Goal: Task Accomplishment & Management: Use online tool/utility

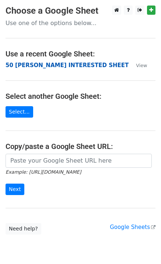
click at [49, 68] on strong "50 [PERSON_NAME] INTERESTED SHEET" at bounding box center [67, 65] width 123 height 7
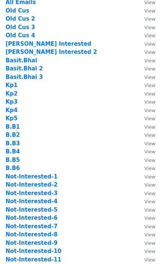
scroll to position [99, 0]
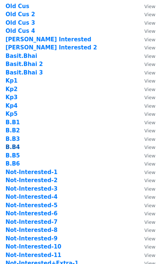
click at [15, 147] on strong "B.B4" at bounding box center [13, 147] width 14 height 7
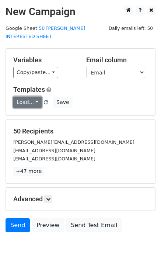
click at [29, 97] on link "Load..." at bounding box center [27, 102] width 28 height 11
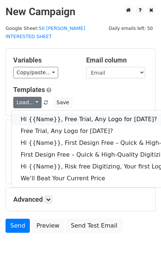
click at [50, 113] on link "Hi {{Name}}, Free Trial, Any Logo for today?" at bounding box center [118, 119] width 212 height 12
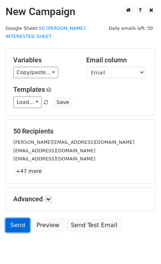
click at [10, 218] on link "Send" at bounding box center [18, 225] width 24 height 14
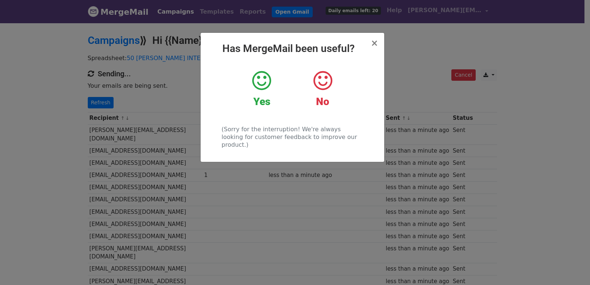
click at [127, 120] on div "× Has MergeMail been useful? Yes No (Sorry for the interruption! We're always l…" at bounding box center [295, 153] width 590 height 263
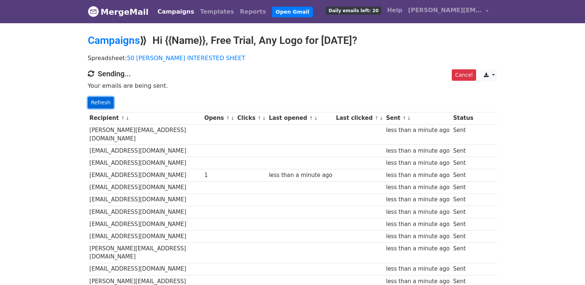
click at [105, 99] on link "Refresh" at bounding box center [101, 102] width 26 height 11
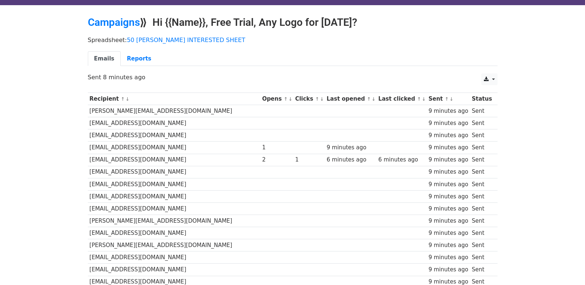
scroll to position [514, 0]
